Goal: Transaction & Acquisition: Book appointment/travel/reservation

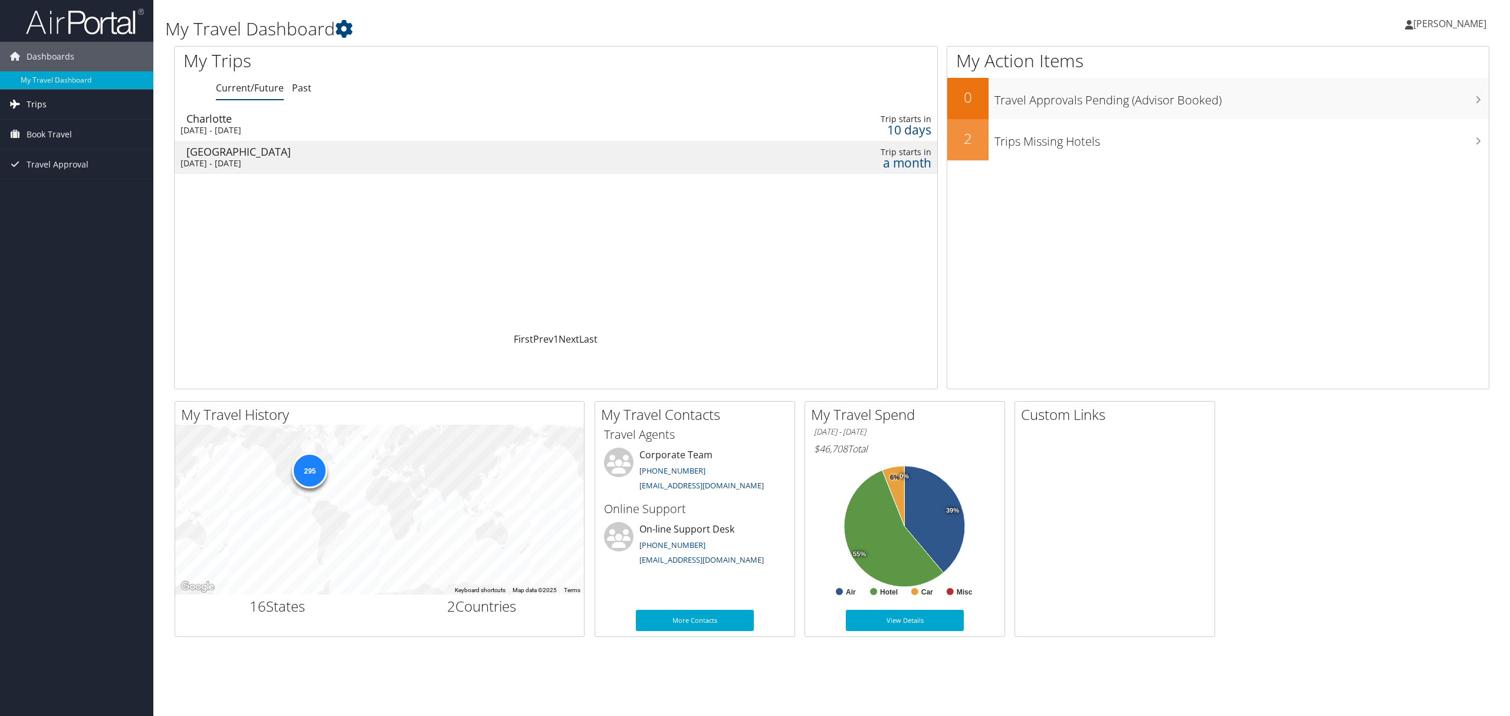
click at [52, 106] on link "Trips" at bounding box center [76, 104] width 153 height 29
click at [40, 122] on link "Current/Future Trips" at bounding box center [76, 128] width 153 height 18
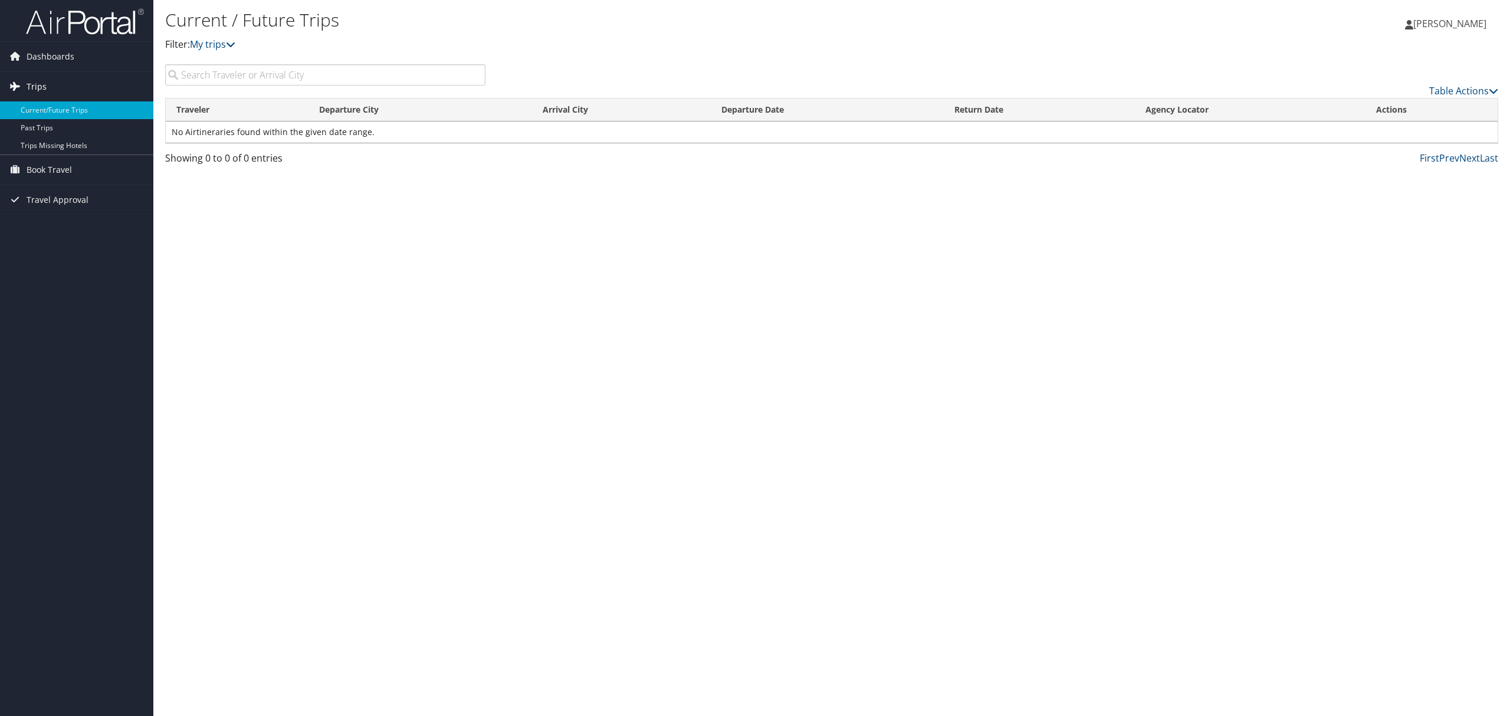
click at [31, 81] on span "Trips" at bounding box center [37, 86] width 20 height 29
click at [31, 83] on span "Trips" at bounding box center [37, 86] width 20 height 29
click at [51, 166] on span "Book Travel" at bounding box center [49, 169] width 45 height 29
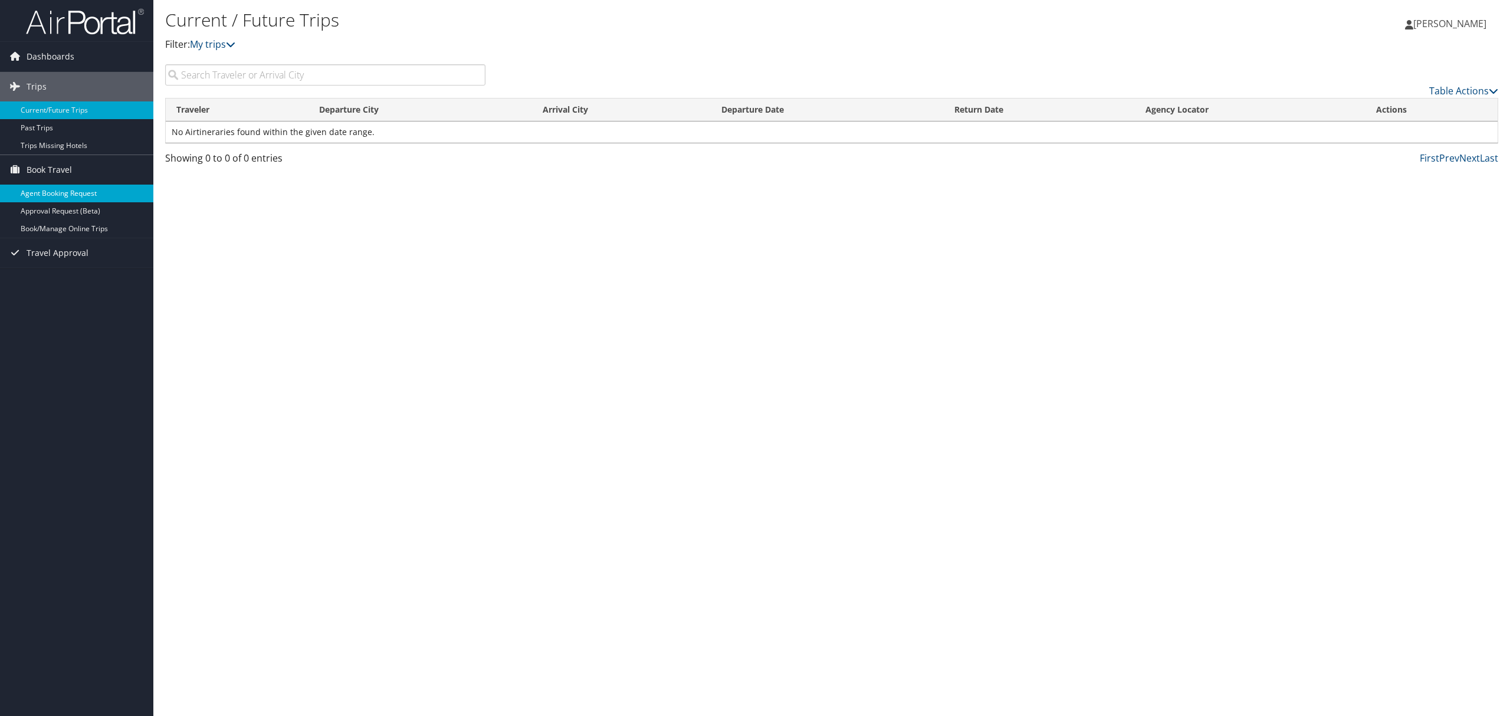
click at [54, 189] on link "Agent Booking Request" at bounding box center [76, 194] width 153 height 18
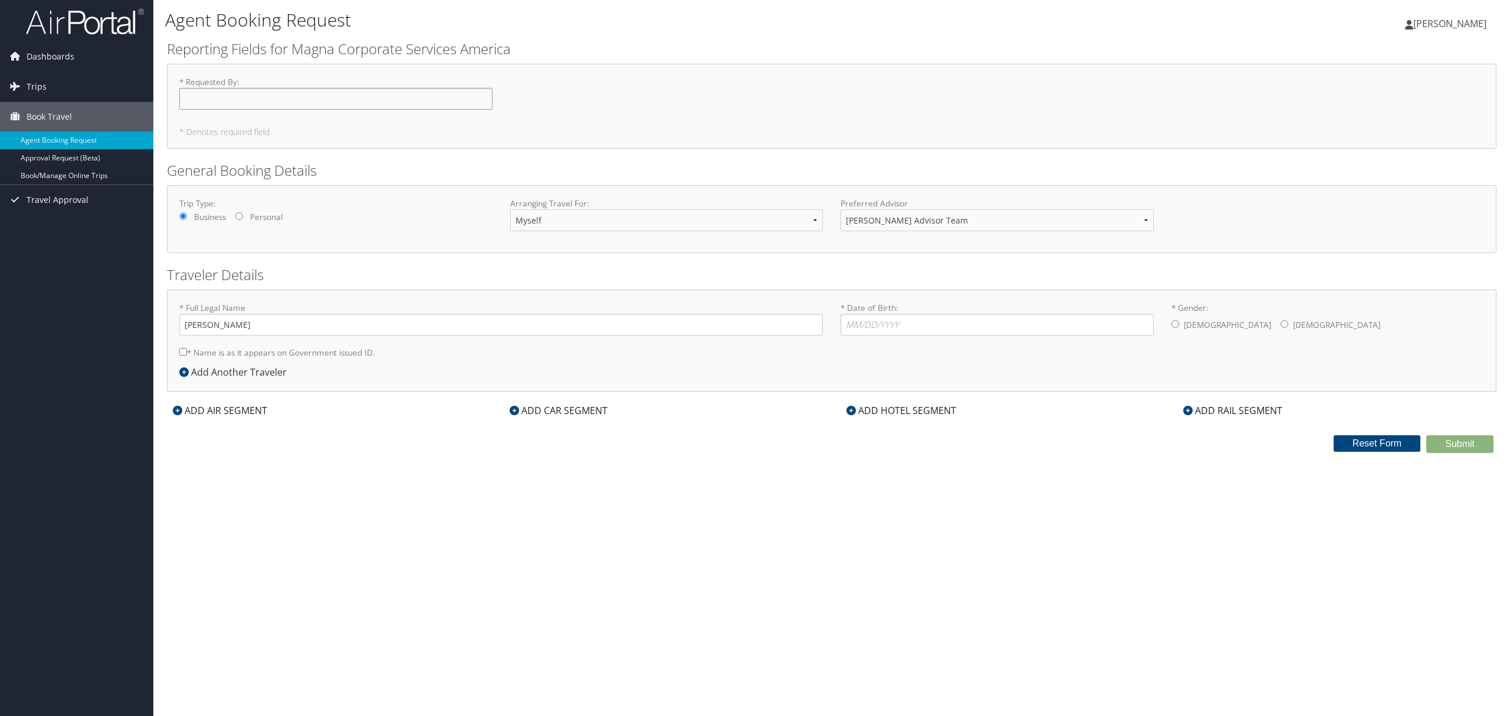
click at [308, 96] on input "* Requested By : Required" at bounding box center [335, 99] width 313 height 22
type input "Ashley Kemp-Watkins"
click at [213, 409] on div "ADD AIR SEGMENT" at bounding box center [220, 411] width 106 height 14
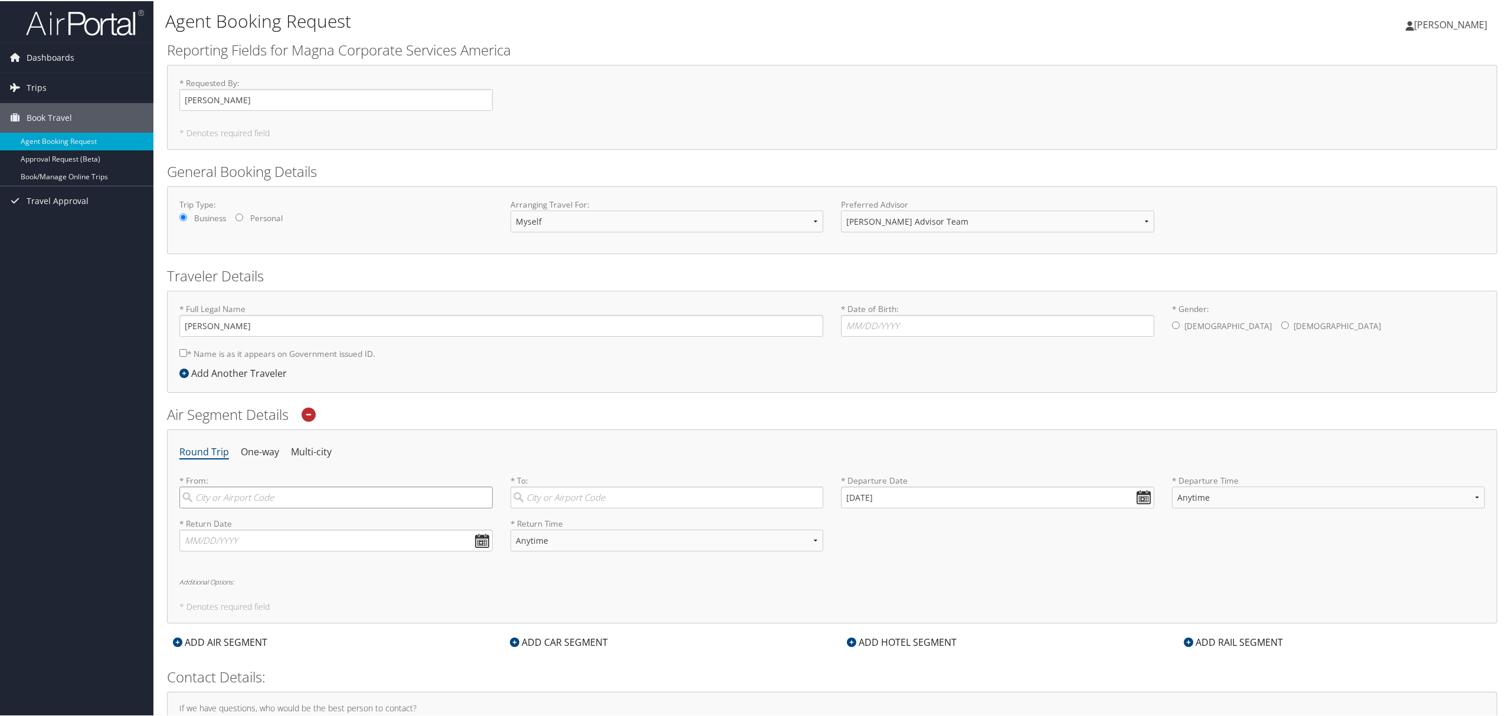
click at [242, 503] on input "search" at bounding box center [335, 497] width 313 height 22
type input "GSP"
click at [248, 522] on div "Greenville (GSP SC)" at bounding box center [337, 520] width 297 height 15
click at [248, 507] on input "GSP" at bounding box center [335, 497] width 313 height 22
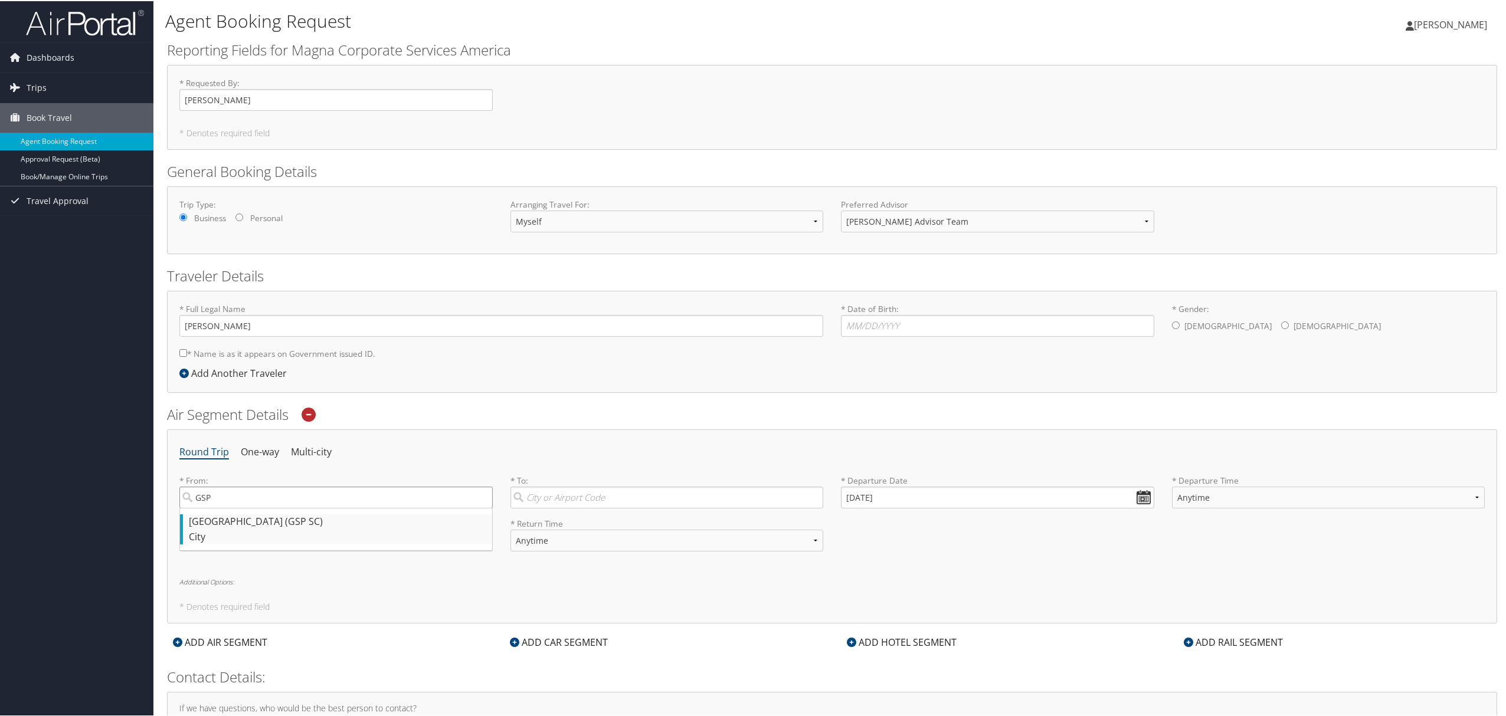
type input "Greenville (GSP SC)"
click at [634, 494] on input "search" at bounding box center [666, 497] width 313 height 22
type input "DTW"
click at [916, 510] on div "* Departure Date 10/10/2025 Dates must be valid" at bounding box center [997, 495] width 331 height 43
click at [1185, 499] on select "Anytime Early Morning (5AM-7AM) Morning (7AM-12PM) Afternoon (12PM-5PM) Evening…" at bounding box center [1328, 497] width 313 height 22
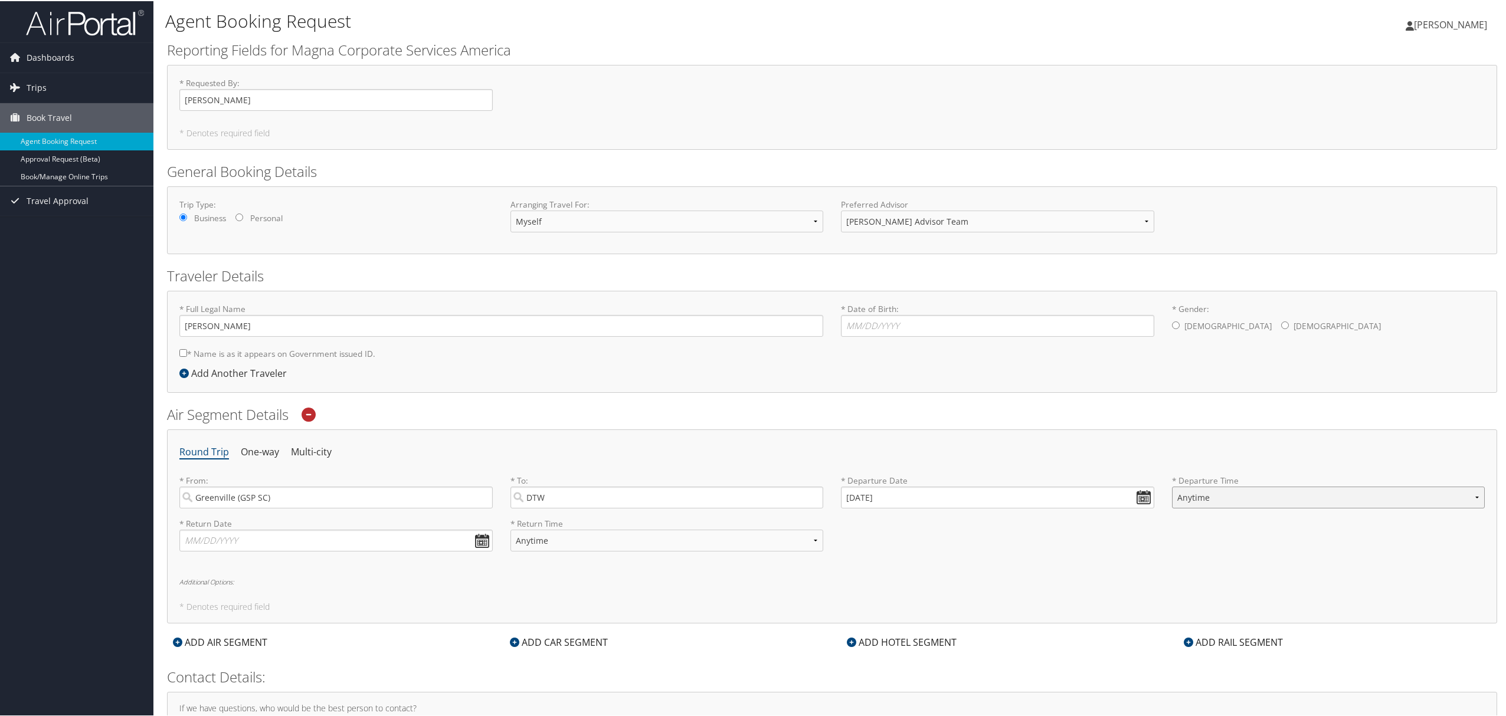
click at [1185, 499] on select "Anytime Early Morning (5AM-7AM) Morning (7AM-12PM) Afternoon (12PM-5PM) Evening…" at bounding box center [1328, 497] width 313 height 22
select select "7AM-12PM"
click at [1172, 486] on select "Anytime Early Morning (5AM-7AM) Morning (7AM-12PM) Afternoon (12PM-5PM) Evening…" at bounding box center [1328, 497] width 313 height 22
click at [350, 546] on input "text" at bounding box center [335, 540] width 313 height 22
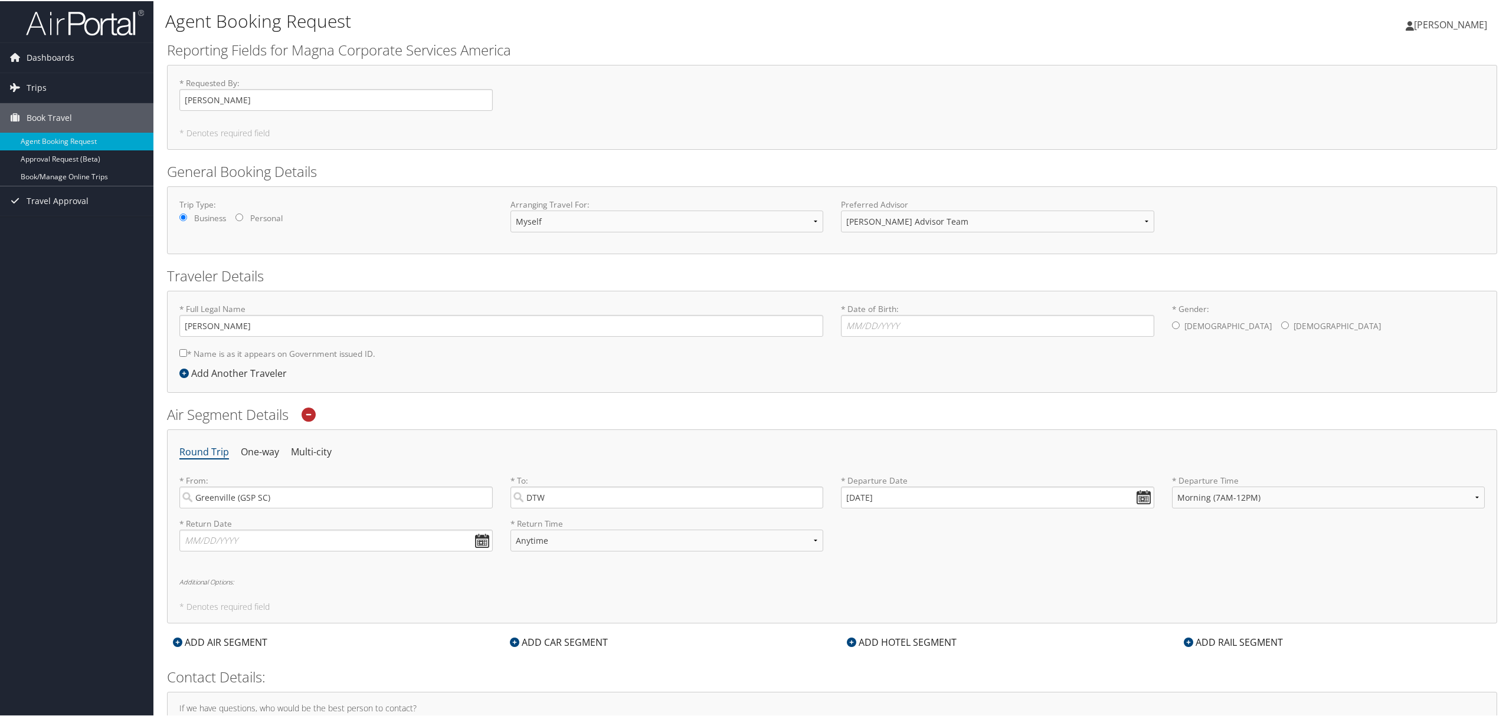
click at [388, 603] on h5 "* Denotes required field" at bounding box center [831, 606] width 1305 height 8
drag, startPoint x: 315, startPoint y: 454, endPoint x: 232, endPoint y: 455, distance: 83.2
click at [232, 455] on ul "Round Trip One-way Multi-city" at bounding box center [831, 451] width 1305 height 21
click at [243, 454] on li "One-way" at bounding box center [260, 451] width 38 height 21
select select "7AM-12PM"
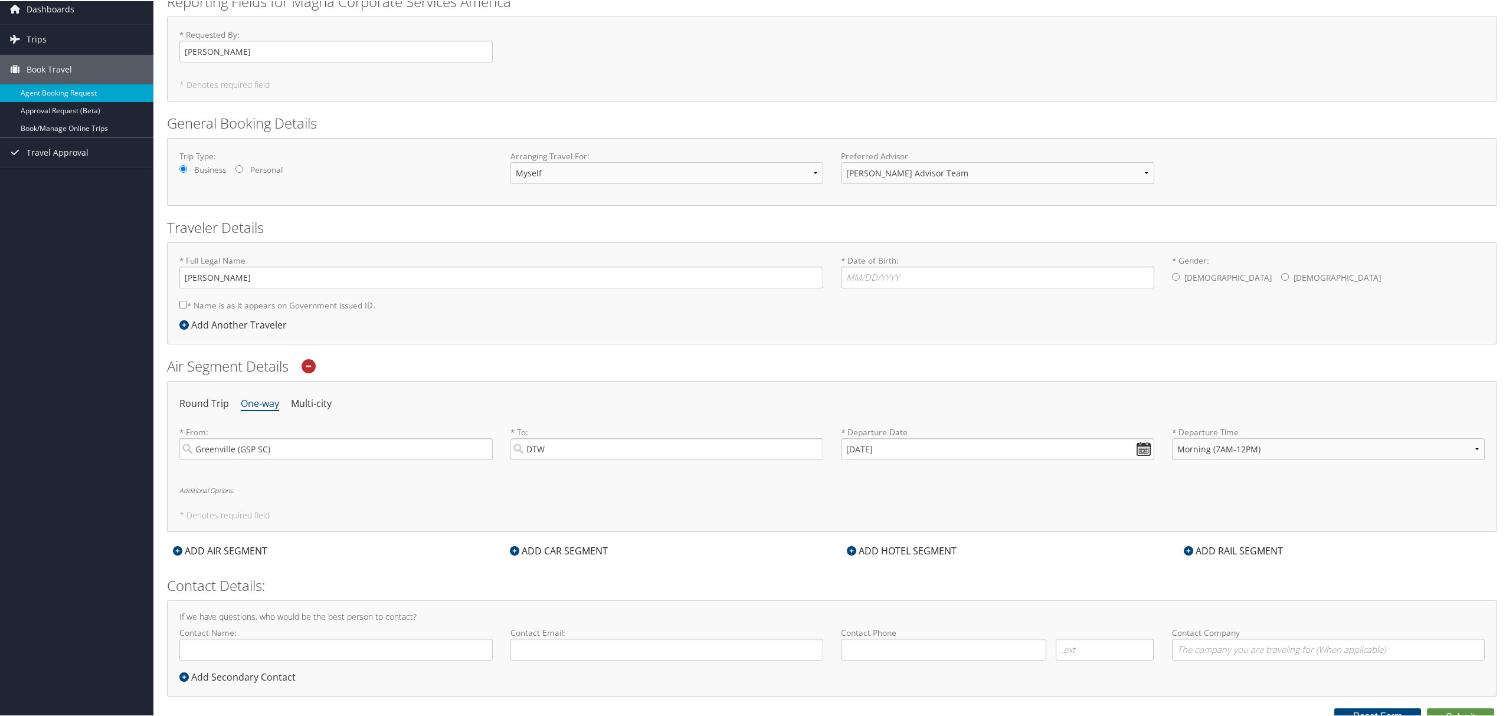
scroll to position [50, 0]
click at [591, 539] on form "Reporting Fields for Magna Corporate Services America * Requested By : Ashley K…" at bounding box center [832, 356] width 1330 height 734
click at [579, 546] on div "ADD CAR SEGMENT" at bounding box center [559, 548] width 110 height 14
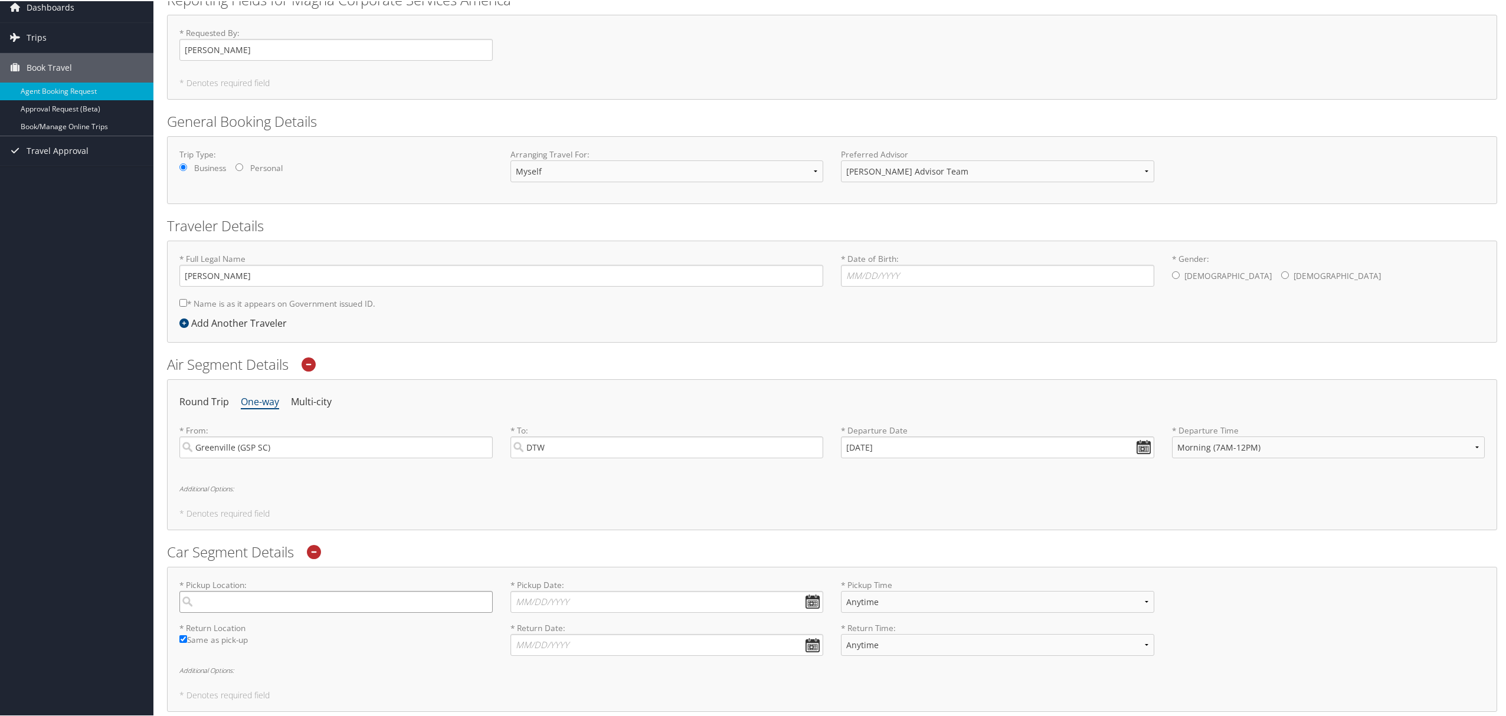
click at [288, 603] on input "search" at bounding box center [335, 601] width 313 height 22
click at [532, 584] on label "* Pickup Date: Dates must be valid" at bounding box center [666, 595] width 313 height 34
click at [532, 590] on input "* Pickup Date: Dates must be valid" at bounding box center [666, 601] width 313 height 22
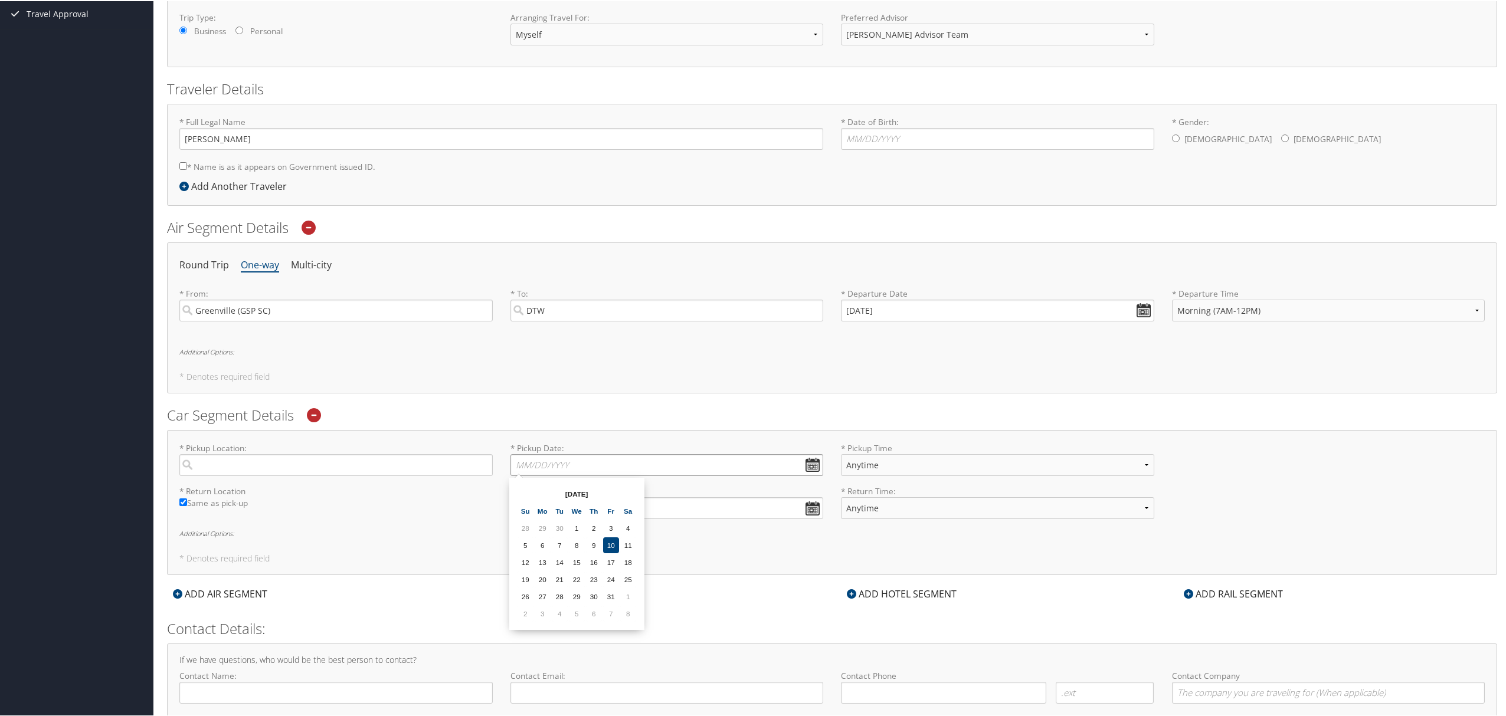
scroll to position [241, 0]
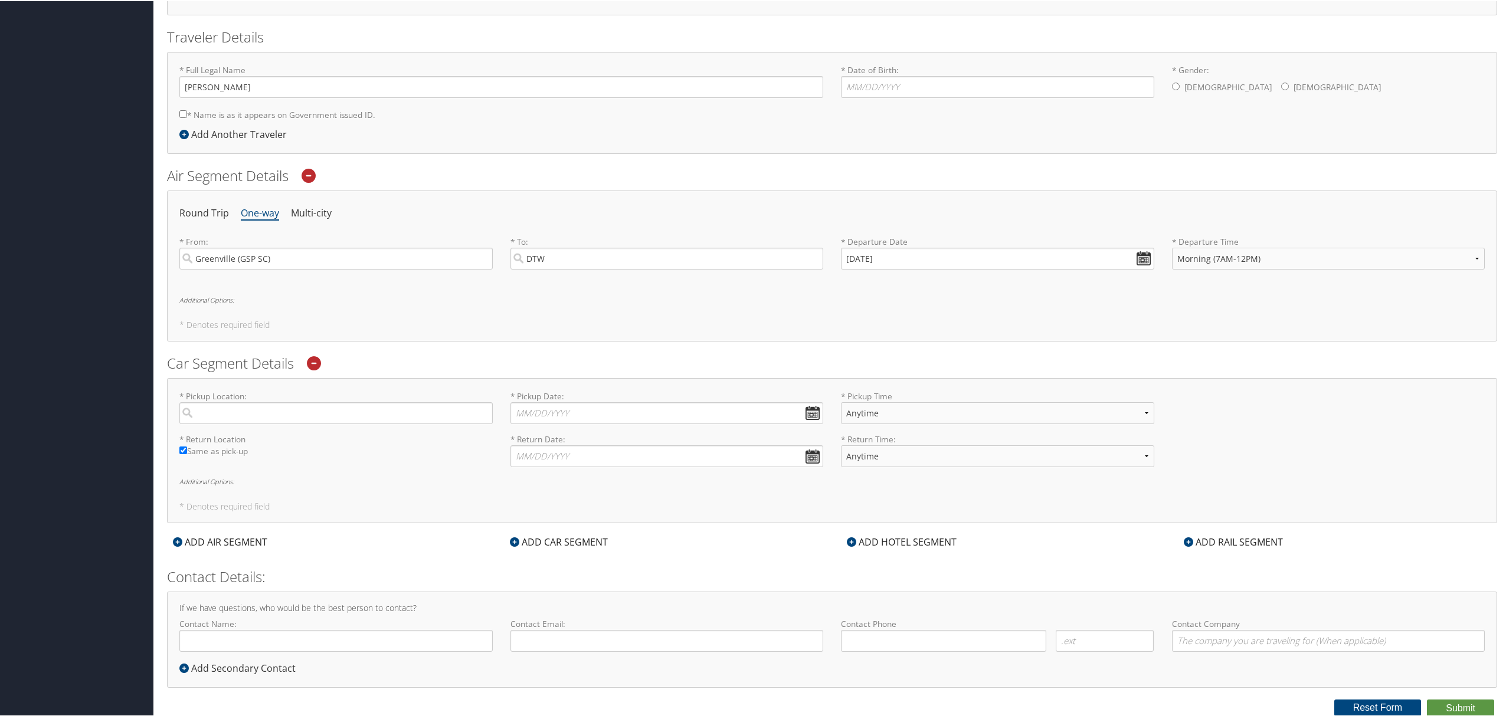
click at [421, 550] on form "Reporting Fields for Magna Corporate Services America * Requested By : Ashley K…" at bounding box center [832, 258] width 1330 height 916
click at [916, 539] on div "ADD HOTEL SEGMENT" at bounding box center [902, 541] width 122 height 14
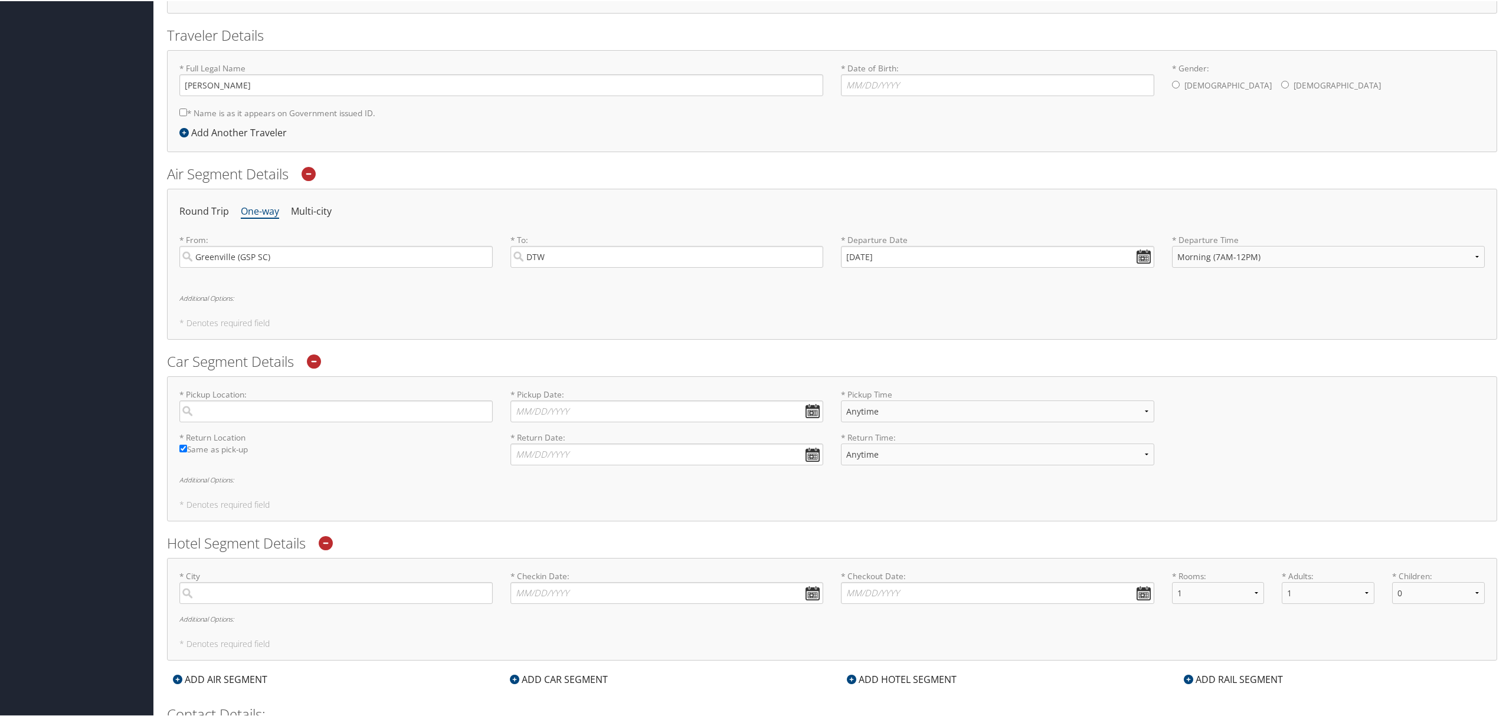
click at [182, 441] on label "* Return Location Required" at bounding box center [335, 437] width 313 height 12
click at [183, 451] on input "Same as pick-up" at bounding box center [183, 448] width 8 height 8
checkbox input "false"
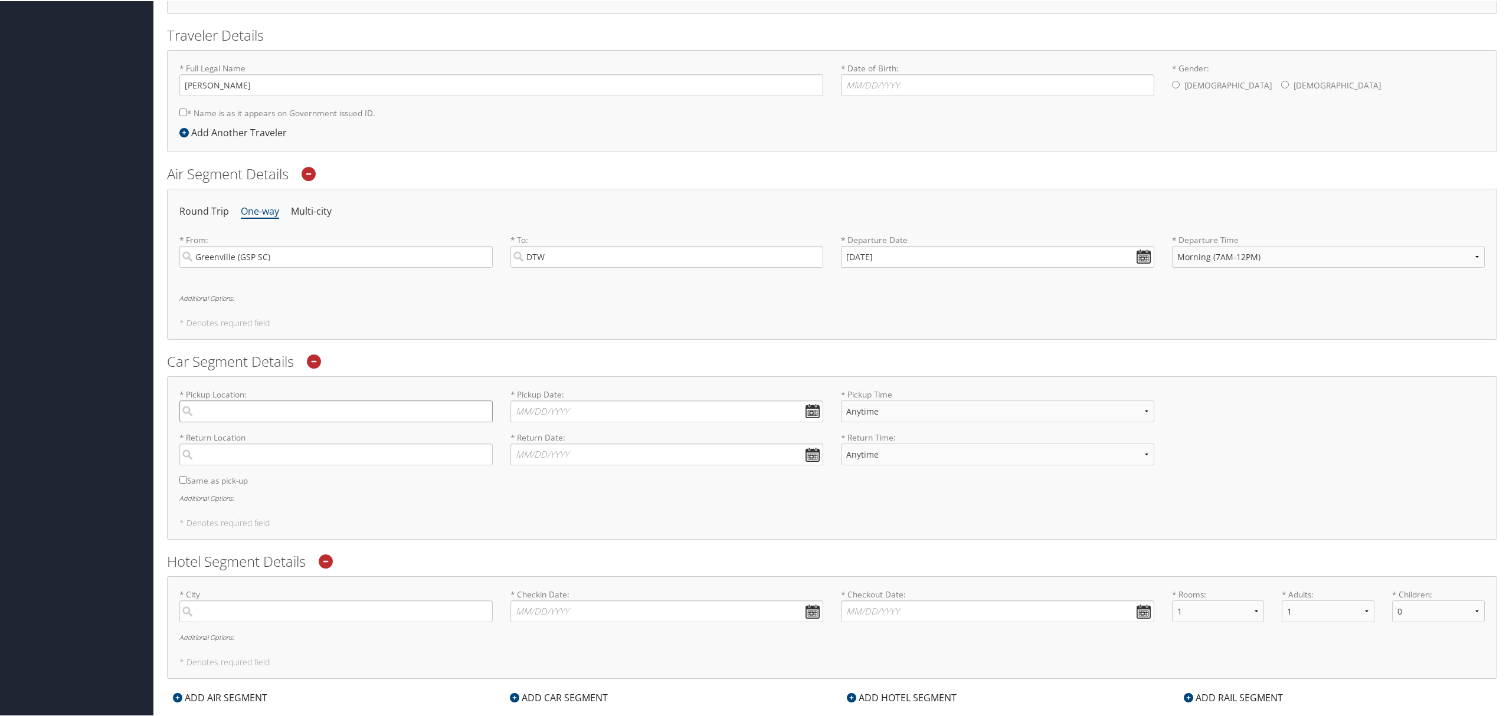
click at [272, 409] on input "search" at bounding box center [335, 410] width 313 height 22
type input "CLT"
click at [284, 448] on div "City" at bounding box center [337, 449] width 297 height 15
click at [284, 421] on input "CLT" at bounding box center [335, 410] width 313 height 22
type input "Charlotte"
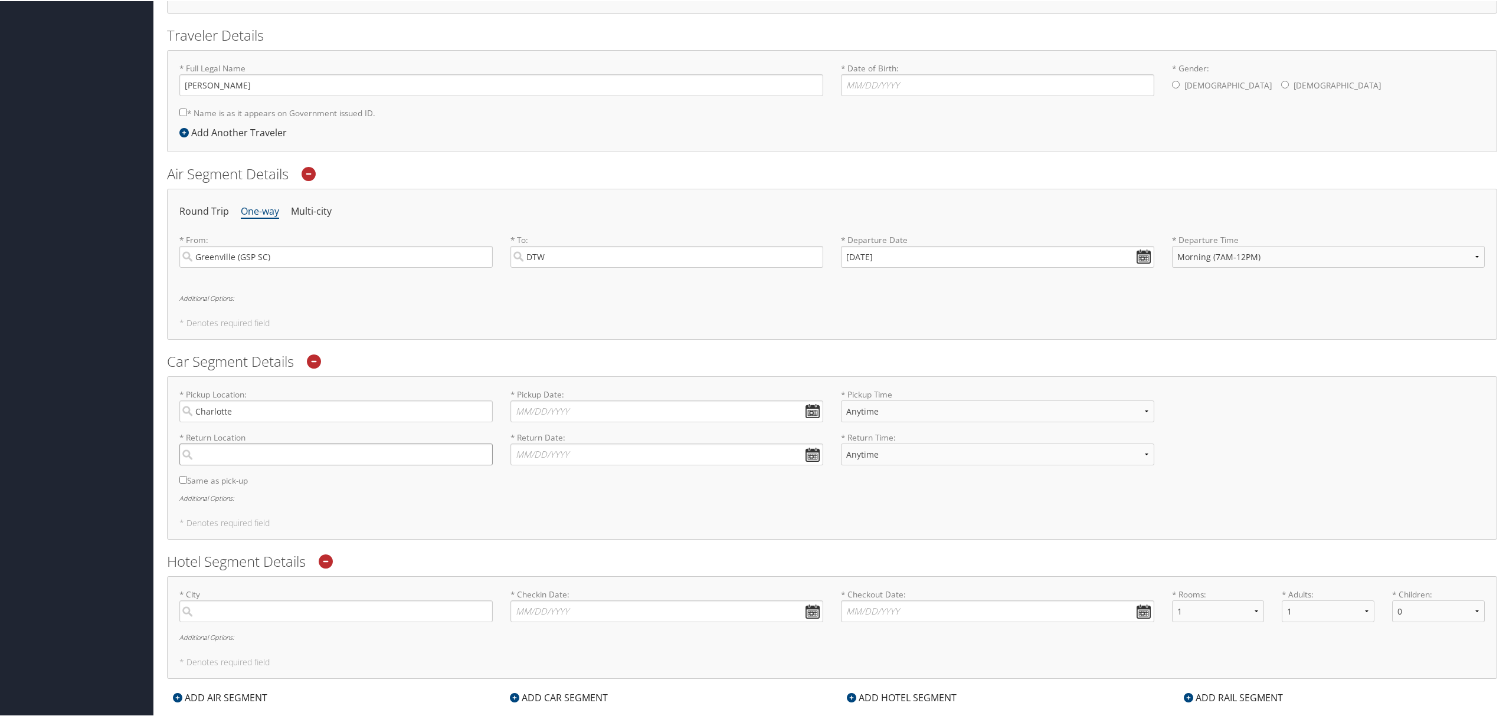
click at [284, 458] on input "search" at bounding box center [335, 453] width 313 height 22
type input "S"
click at [239, 484] on div "Greenville (GSP SC)" at bounding box center [337, 477] width 297 height 15
click at [239, 464] on input "GSP" at bounding box center [335, 453] width 313 height 22
type input "Greenville"
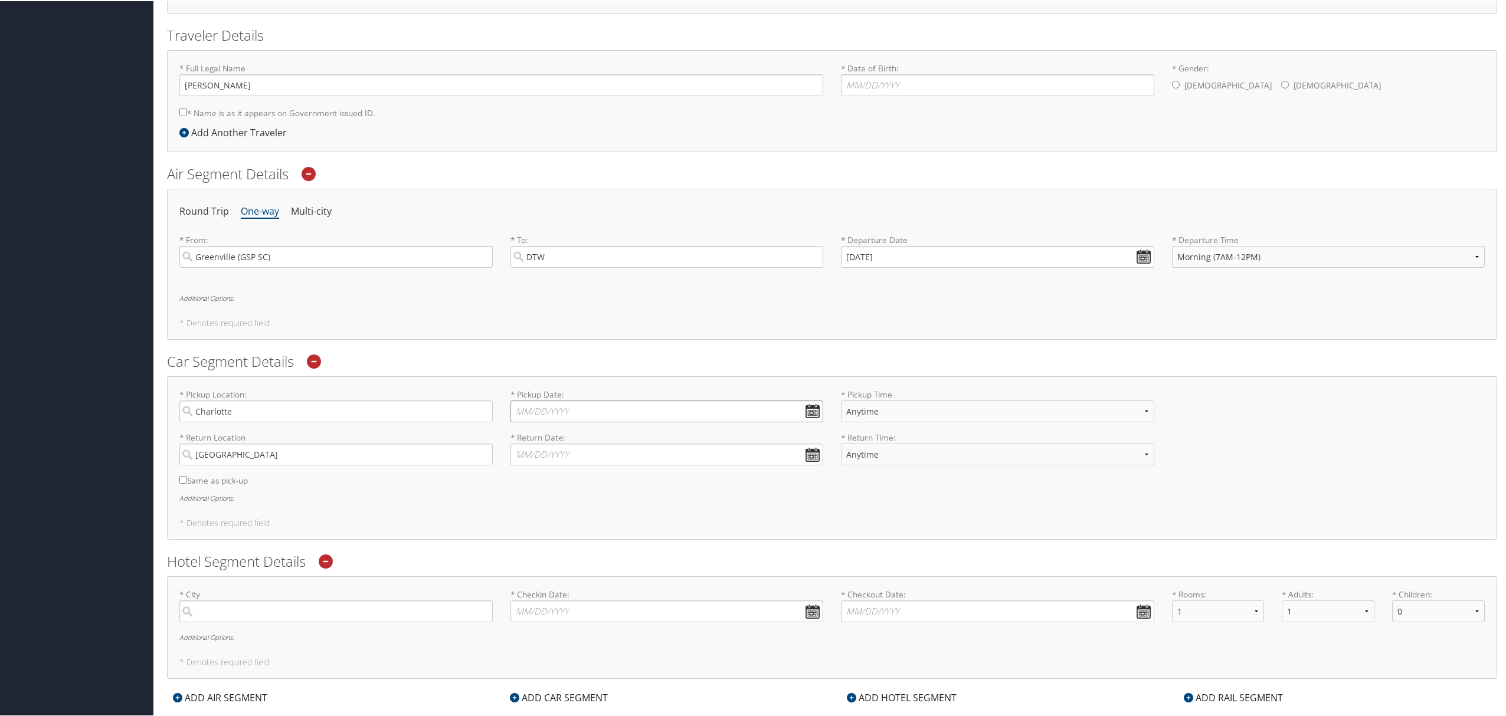
click at [619, 419] on input "* Pickup Date: Dates must be valid" at bounding box center [666, 410] width 313 height 22
click at [545, 487] on td "6" at bounding box center [542, 491] width 16 height 16
click at [800, 456] on input "* Return Date: Dates must be valid" at bounding box center [666, 453] width 313 height 22
click at [815, 409] on input "10/06/2025" at bounding box center [666, 410] width 313 height 22
click at [546, 522] on td "20" at bounding box center [542, 525] width 16 height 16
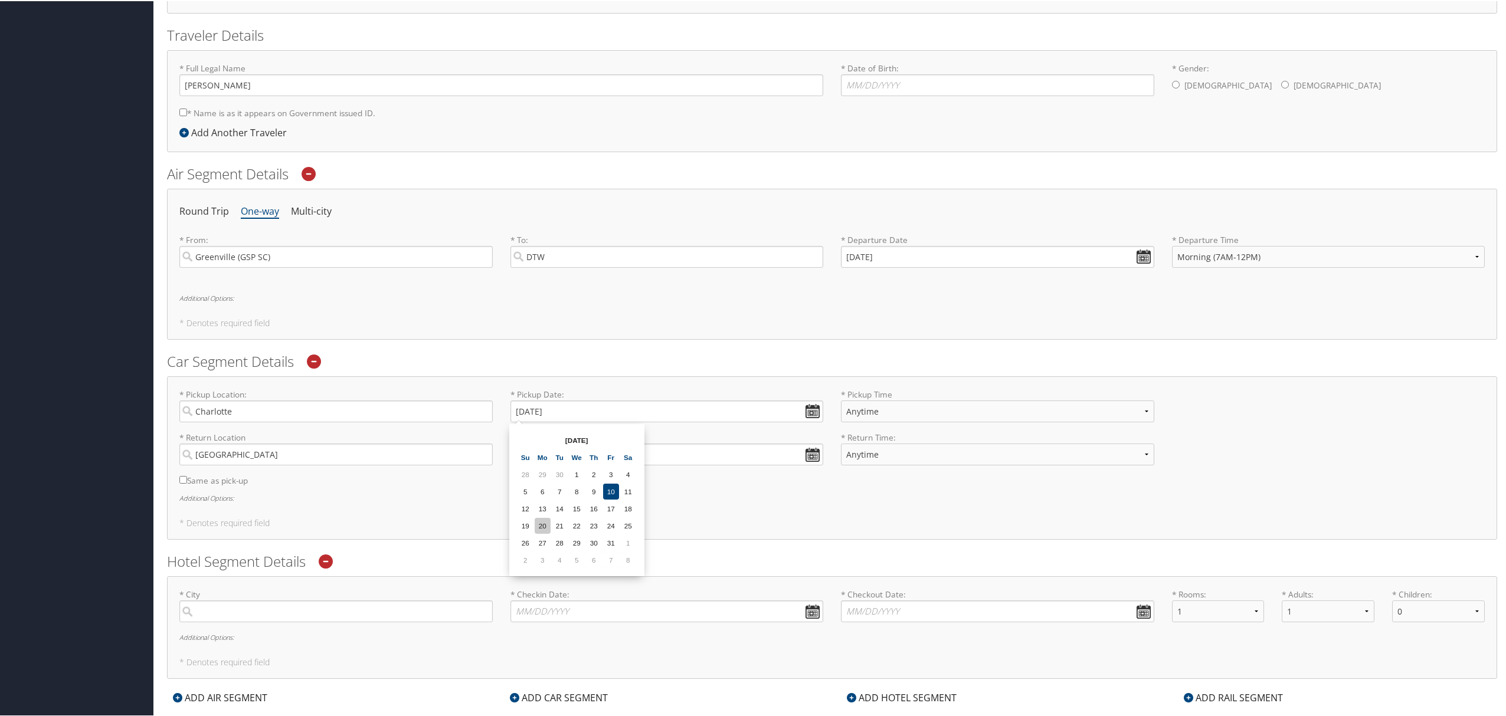
type input "10/20/2025"
click at [805, 458] on input "* Return Date: Dates must be valid" at bounding box center [666, 453] width 313 height 22
click at [588, 563] on td "23" at bounding box center [594, 568] width 16 height 16
type input "10/23/2025"
click at [737, 516] on div "* Pickup Location: Charlotte Required * Pickup Date: 10/20/2025 Dates must be v…" at bounding box center [832, 457] width 1330 height 164
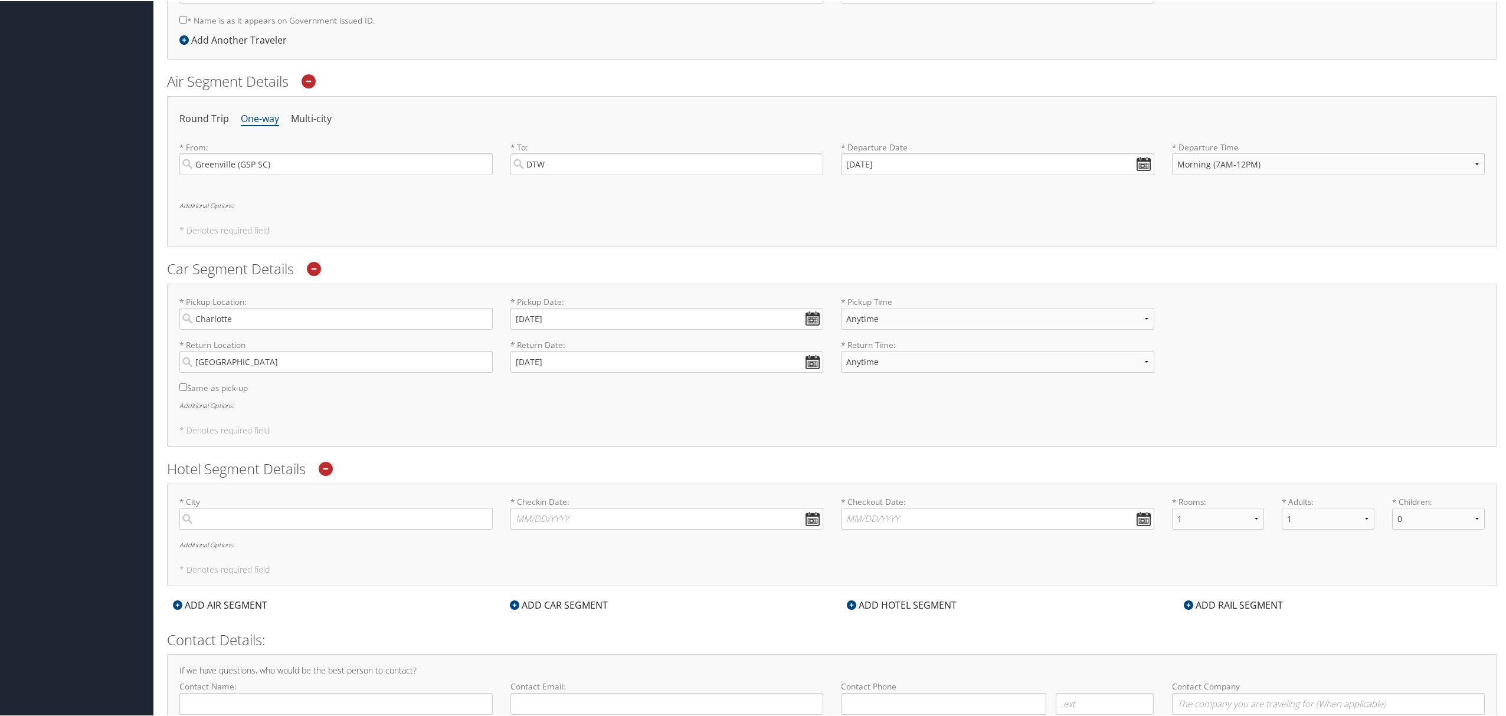
scroll to position [334, 0]
click at [250, 519] on input "search" at bounding box center [335, 517] width 313 height 22
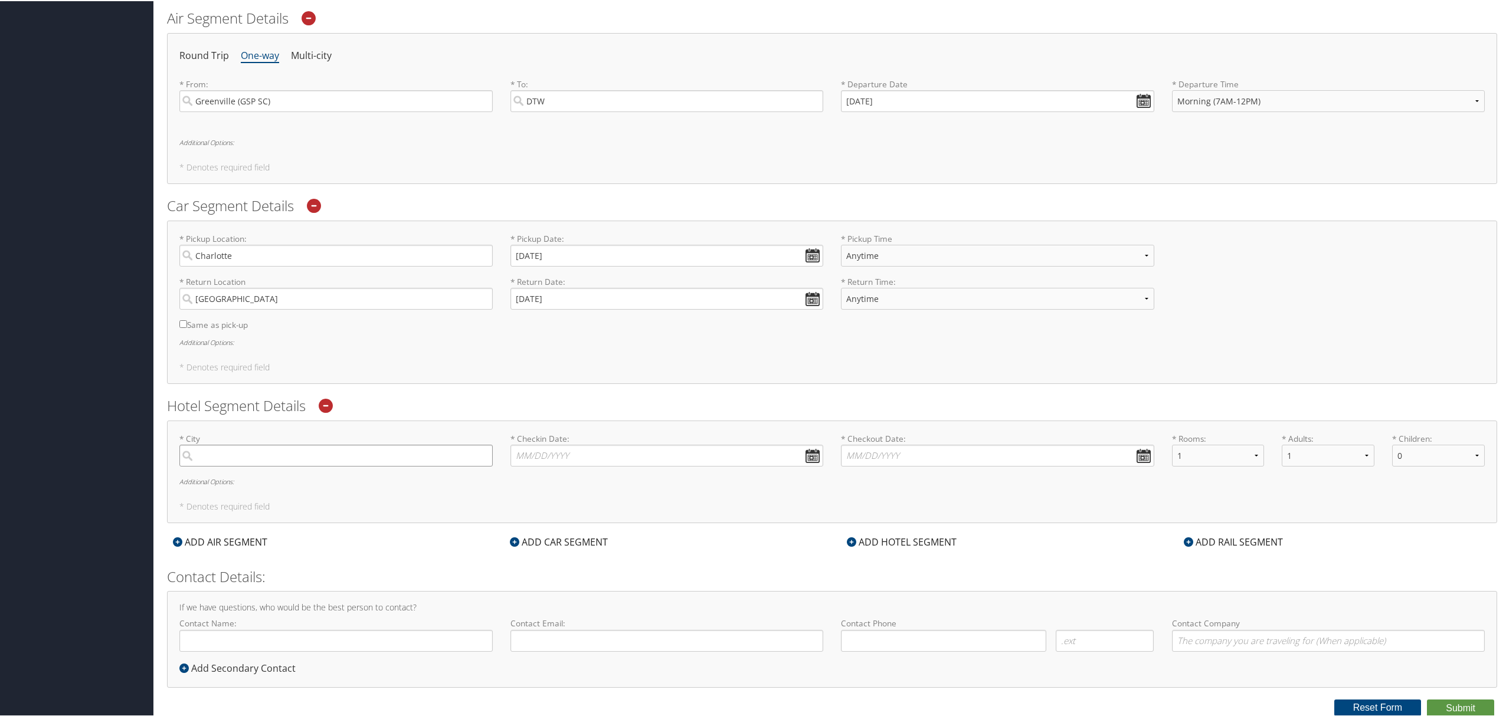
click at [216, 454] on input "search" at bounding box center [335, 455] width 313 height 22
click at [284, 489] on div "City" at bounding box center [337, 494] width 297 height 15
click at [284, 465] on input "Greenvill" at bounding box center [335, 455] width 313 height 22
type input "Greenville"
click at [742, 452] on input "* Checkin Date: Dates must be valid" at bounding box center [666, 455] width 313 height 22
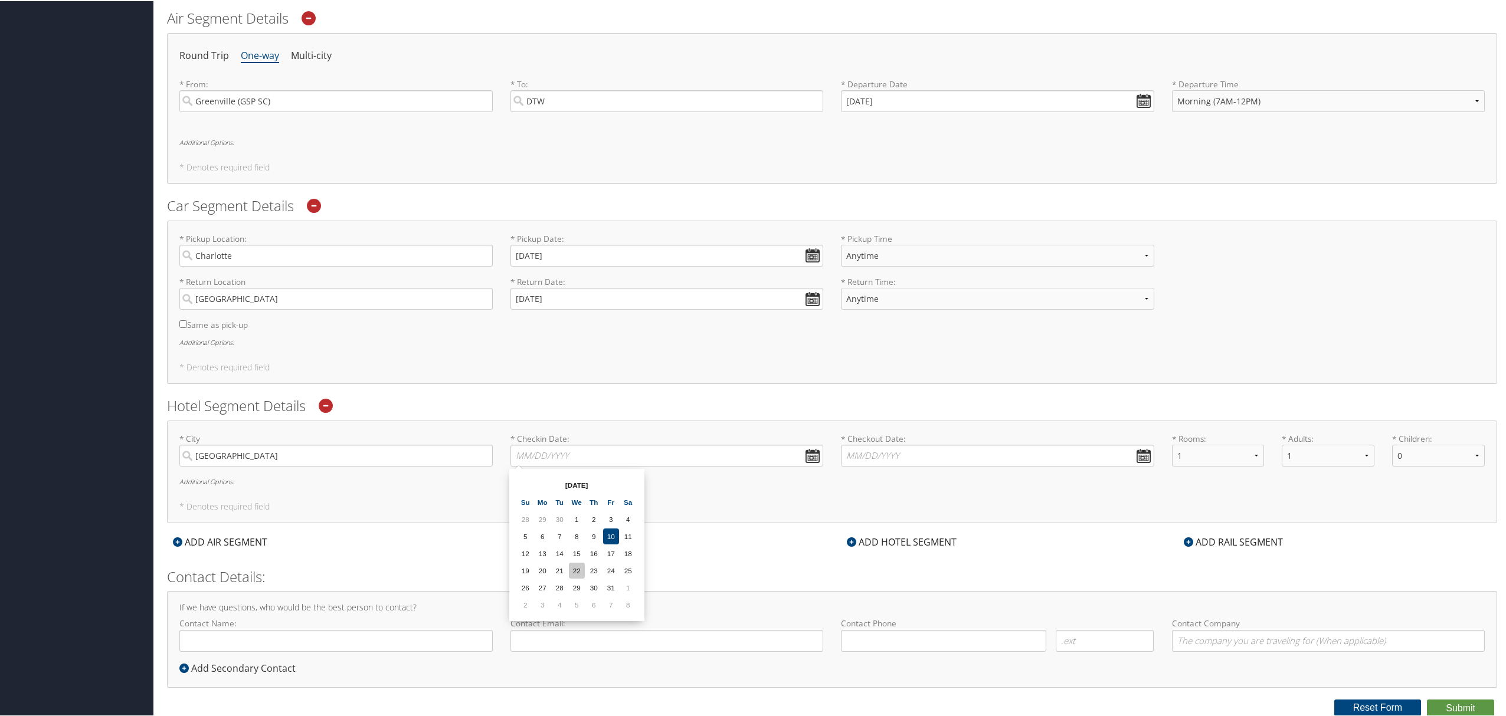
click at [577, 565] on td "22" at bounding box center [577, 570] width 16 height 16
type input "10/22/2025"
click at [812, 459] on input "10/22/2025" at bounding box center [666, 455] width 313 height 22
click at [868, 501] on h5 "* Denotes required field" at bounding box center [831, 505] width 1305 height 8
click at [1127, 458] on input "* Checkout Date: Dates must be valid" at bounding box center [997, 455] width 313 height 22
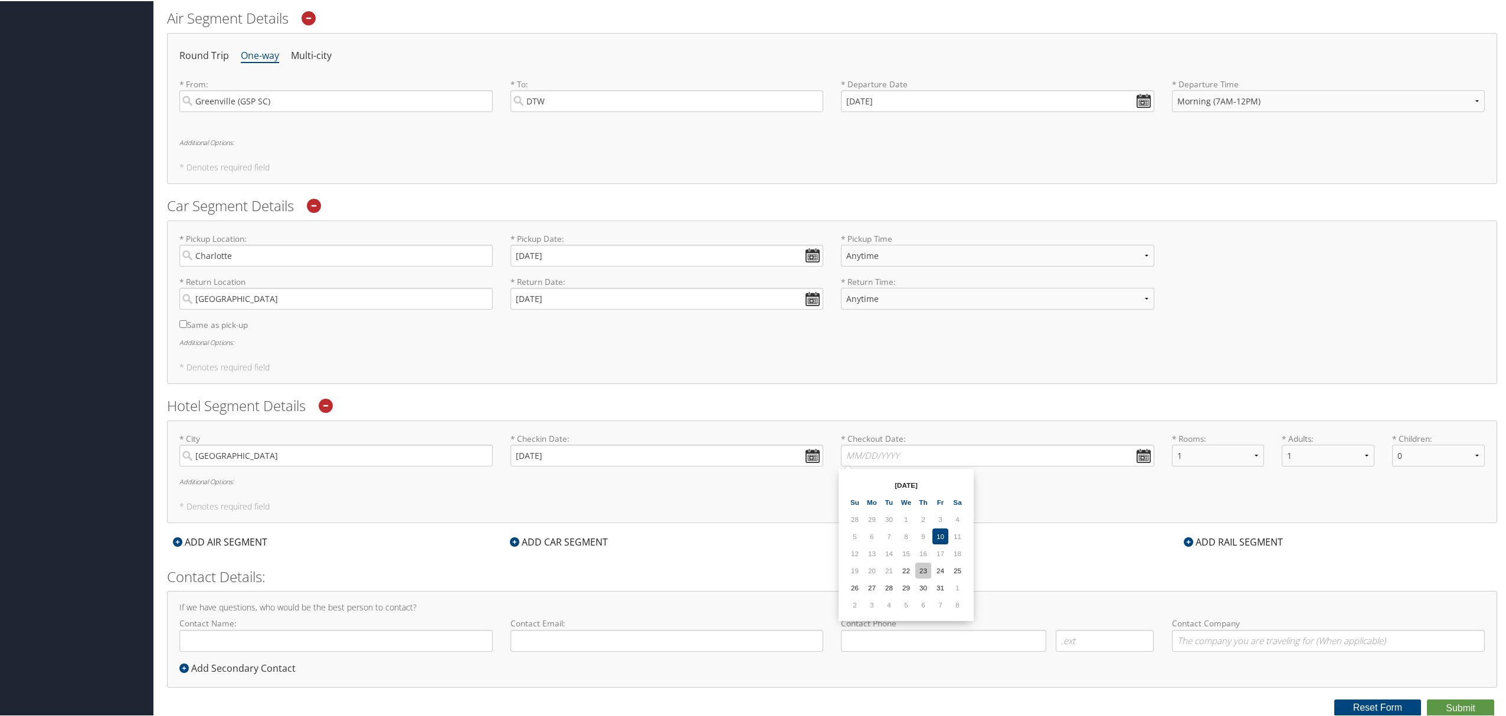
click at [921, 565] on td "23" at bounding box center [923, 570] width 16 height 16
type input "10/23/2025"
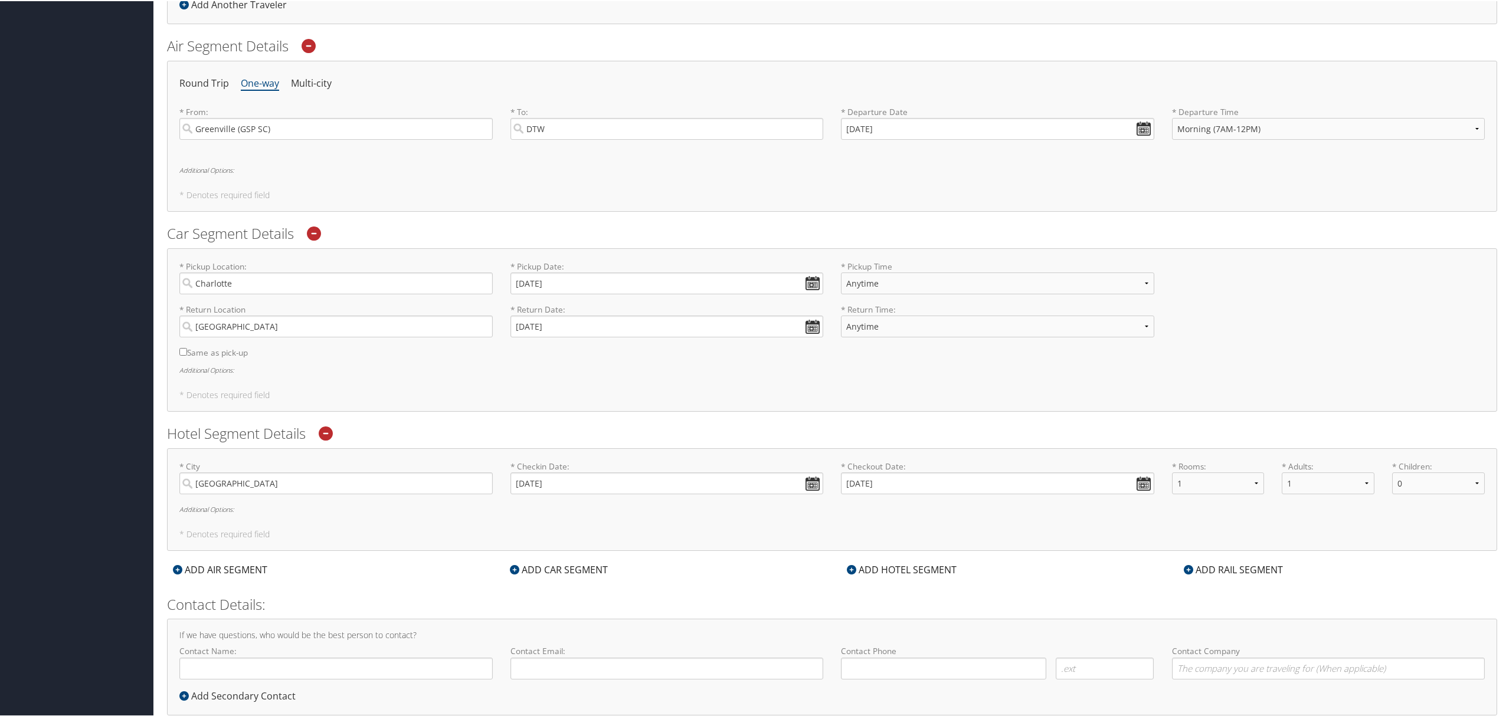
scroll to position [369, 0]
click at [194, 372] on h6 "Additional Options:" at bounding box center [831, 368] width 1305 height 6
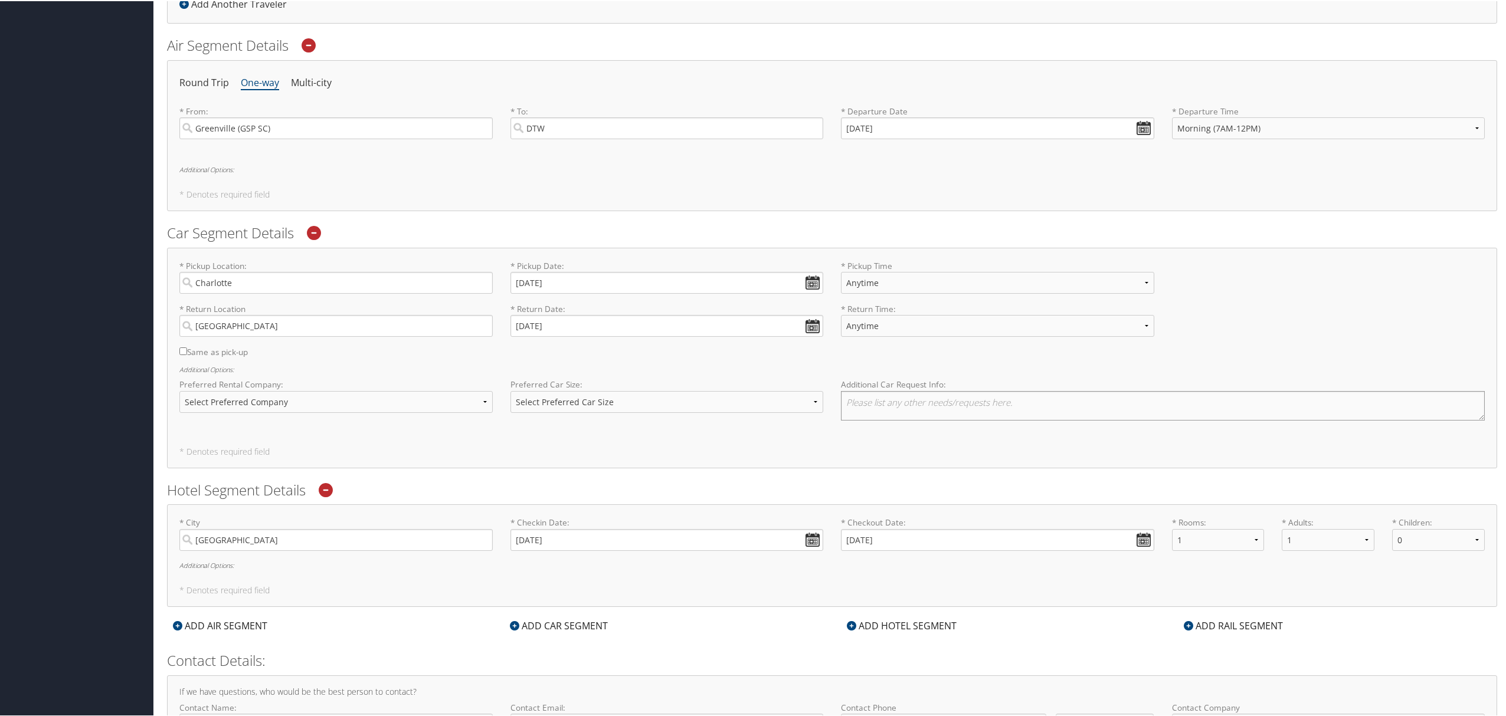
click at [910, 407] on textarea at bounding box center [1163, 404] width 644 height 29
type textarea "This"
